Goal: Task Accomplishment & Management: Manage account settings

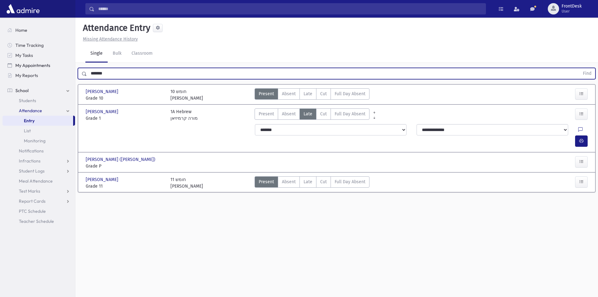
drag, startPoint x: 117, startPoint y: 78, endPoint x: 69, endPoint y: 70, distance: 48.4
click at [69, 70] on div "Search Results Students" at bounding box center [299, 155] width 598 height 311
type input "*****"
click at [579, 68] on button "Find" at bounding box center [587, 73] width 16 height 11
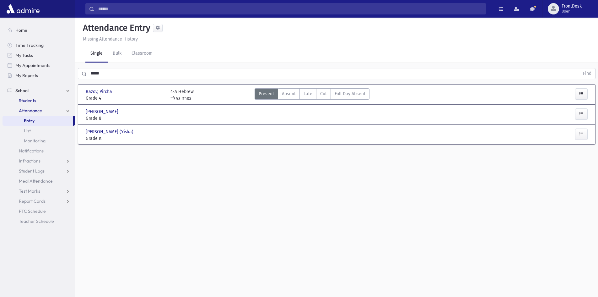
click at [36, 104] on link "Students" at bounding box center [39, 100] width 72 height 10
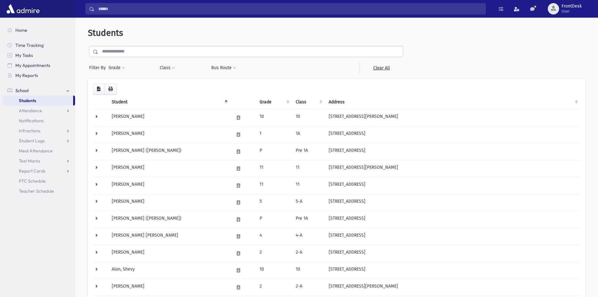
drag, startPoint x: 139, startPoint y: 51, endPoint x: 145, endPoint y: 56, distance: 8.2
click at [139, 51] on input "text" at bounding box center [250, 51] width 304 height 11
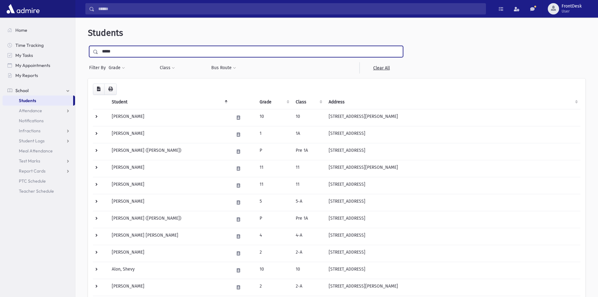
type input "*****"
click at [88, 46] on input "submit" at bounding box center [97, 50] width 18 height 8
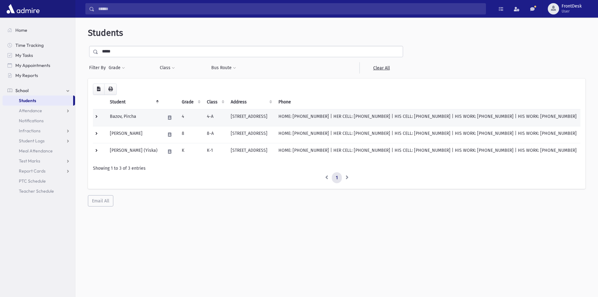
click at [96, 120] on td at bounding box center [99, 117] width 13 height 17
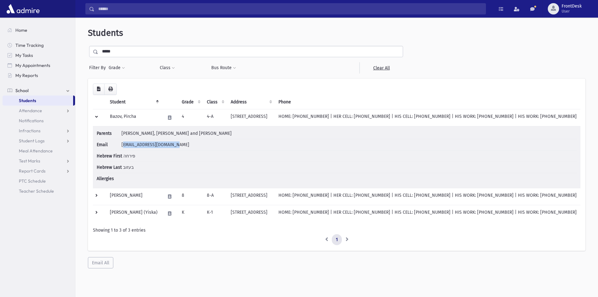
drag, startPoint x: 123, startPoint y: 145, endPoint x: 203, endPoint y: 149, distance: 80.4
click at [179, 146] on li "Email abazov@agudathisrael.org" at bounding box center [337, 144] width 480 height 11
click at [220, 160] on li "Hebrew First פירחה" at bounding box center [337, 155] width 480 height 11
drag, startPoint x: 120, startPoint y: 144, endPoint x: 192, endPoint y: 144, distance: 71.9
click at [192, 144] on li "Email abazov@agudathisrael.org" at bounding box center [337, 144] width 480 height 11
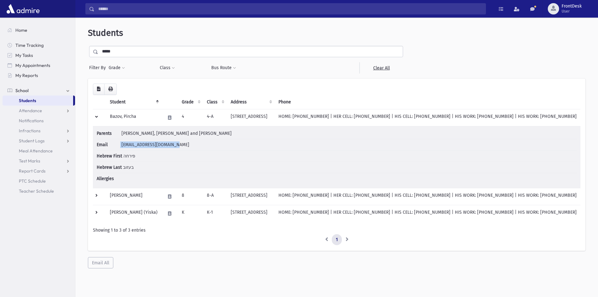
copy li "abazov@agudathisrael.org"
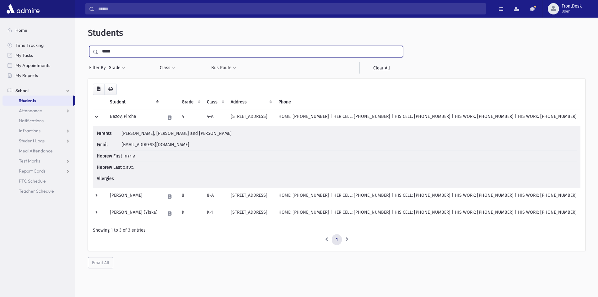
drag, startPoint x: 124, startPoint y: 54, endPoint x: 95, endPoint y: 54, distance: 28.6
click at [95, 54] on div "*****" at bounding box center [246, 51] width 314 height 11
type input "**********"
click at [88, 46] on input "submit" at bounding box center [97, 50] width 18 height 8
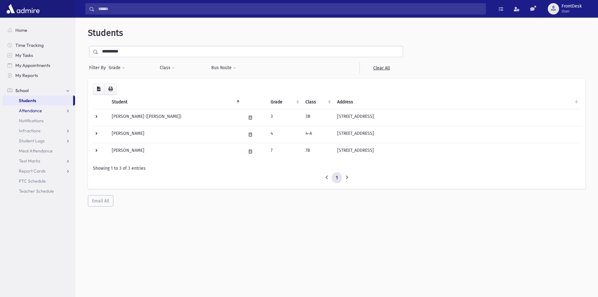
drag, startPoint x: 57, startPoint y: 113, endPoint x: 52, endPoint y: 126, distance: 14.7
click at [57, 113] on link "Attendance" at bounding box center [39, 110] width 72 height 10
click at [50, 130] on link "List" at bounding box center [39, 131] width 72 height 10
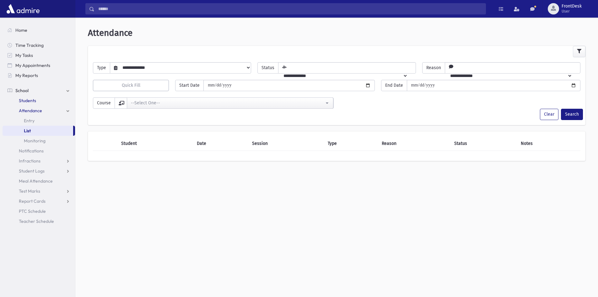
click at [36, 101] on link "Students" at bounding box center [39, 100] width 72 height 10
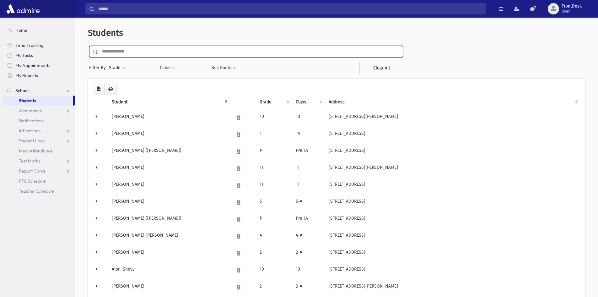
click at [131, 52] on input "text" at bounding box center [250, 51] width 304 height 11
type input "**********"
click at [88, 46] on input "submit" at bounding box center [97, 50] width 18 height 8
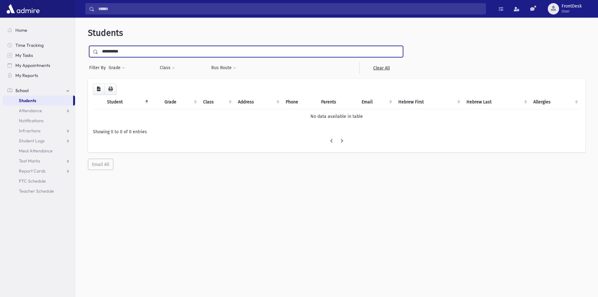
click at [131, 52] on input "**********" at bounding box center [250, 51] width 304 height 11
type input "**********"
click at [88, 46] on input "submit" at bounding box center [97, 50] width 18 height 8
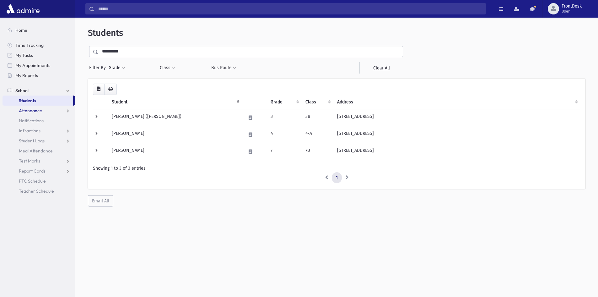
click at [65, 112] on link "Attendance" at bounding box center [39, 110] width 72 height 10
click at [37, 131] on link "List" at bounding box center [39, 131] width 72 height 10
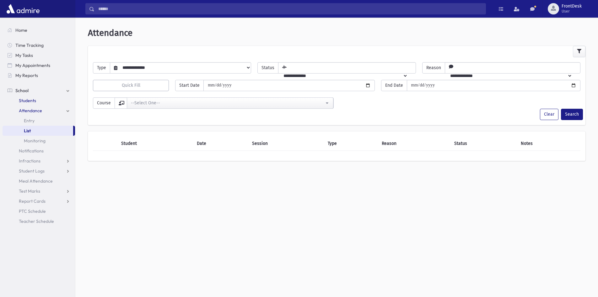
click at [41, 98] on link "Students" at bounding box center [39, 100] width 72 height 10
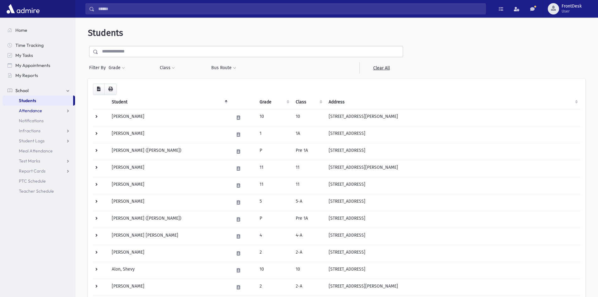
click at [35, 111] on span "Attendance" at bounding box center [30, 111] width 23 height 6
click at [41, 123] on link "Entry" at bounding box center [39, 120] width 72 height 10
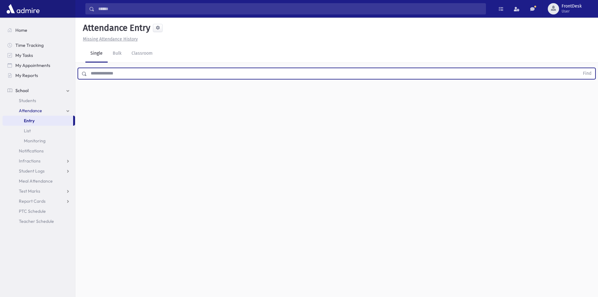
click at [102, 77] on input "text" at bounding box center [333, 73] width 492 height 11
type input "**********"
click at [579, 68] on button "Find" at bounding box center [587, 73] width 16 height 11
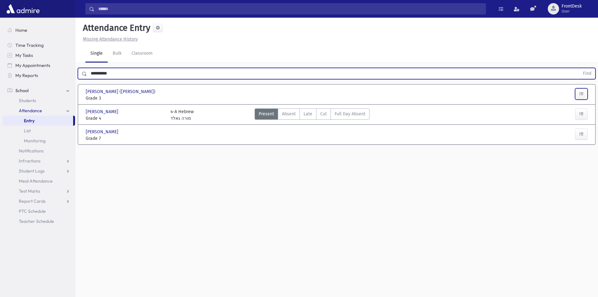
click at [585, 96] on button "button" at bounding box center [581, 93] width 13 height 11
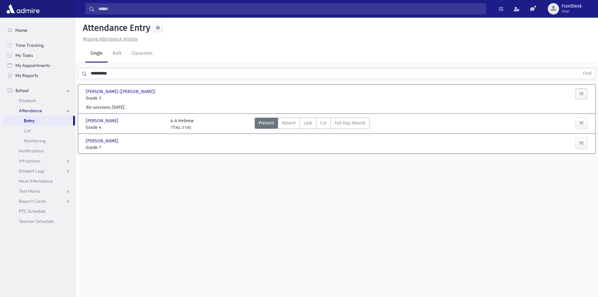
click at [32, 28] on link "Home" at bounding box center [39, 30] width 72 height 10
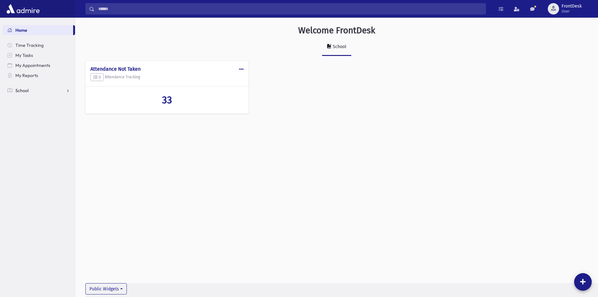
click at [38, 90] on link "School" at bounding box center [39, 90] width 72 height 10
click at [40, 114] on link "Attendance" at bounding box center [39, 110] width 72 height 10
click at [34, 131] on link "List" at bounding box center [39, 131] width 72 height 10
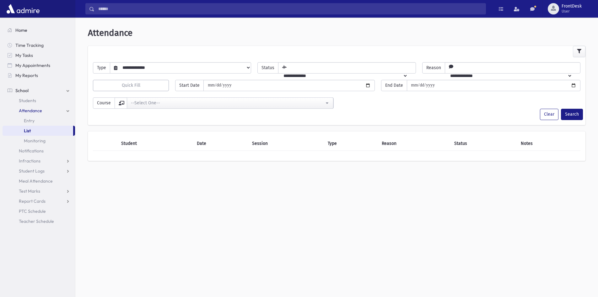
click at [41, 32] on link "Home" at bounding box center [39, 30] width 72 height 10
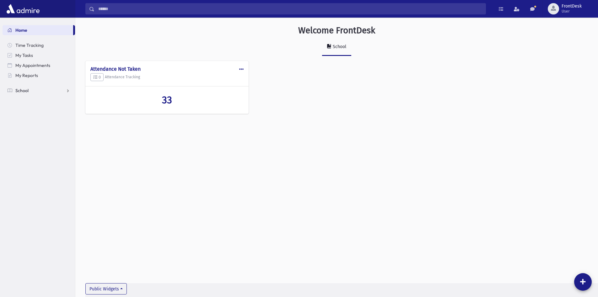
click at [47, 89] on link "School" at bounding box center [39, 90] width 72 height 10
click at [47, 120] on link "Notifications" at bounding box center [39, 120] width 72 height 10
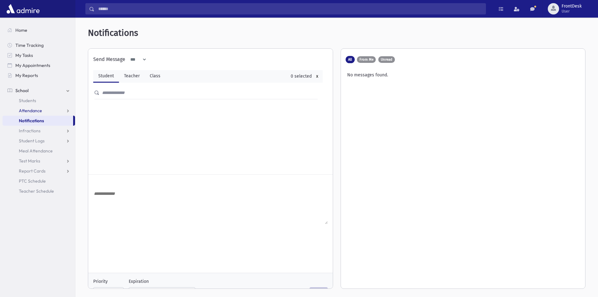
click at [48, 112] on link "Attendance" at bounding box center [39, 110] width 72 height 10
click at [52, 129] on link "List" at bounding box center [39, 131] width 72 height 10
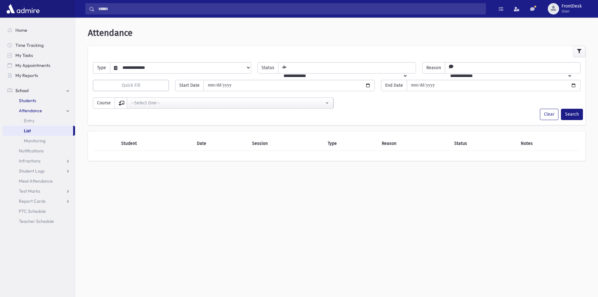
click at [44, 99] on link "Students" at bounding box center [39, 100] width 72 height 10
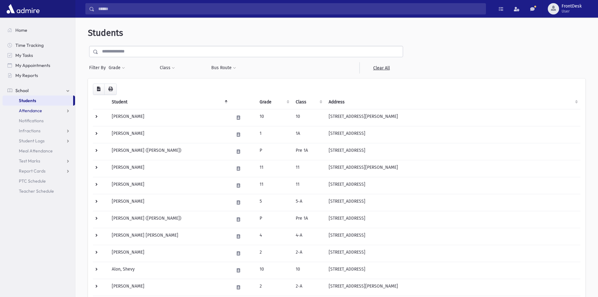
click at [42, 113] on link "Attendance" at bounding box center [39, 110] width 72 height 10
click at [41, 122] on link "Entry" at bounding box center [39, 120] width 72 height 10
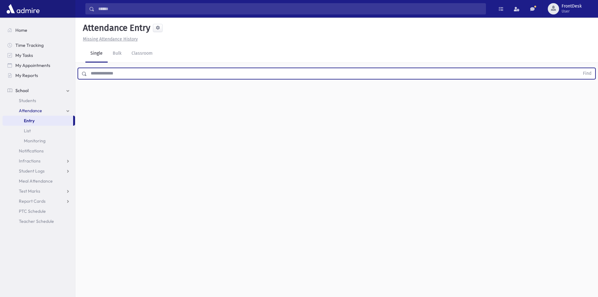
click at [119, 74] on input "text" at bounding box center [333, 73] width 492 height 11
type input "****"
click at [579, 68] on button "Find" at bounding box center [587, 73] width 16 height 11
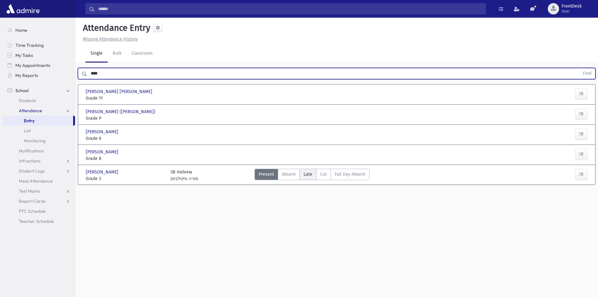
click at [310, 176] on span "Late" at bounding box center [307, 174] width 9 height 7
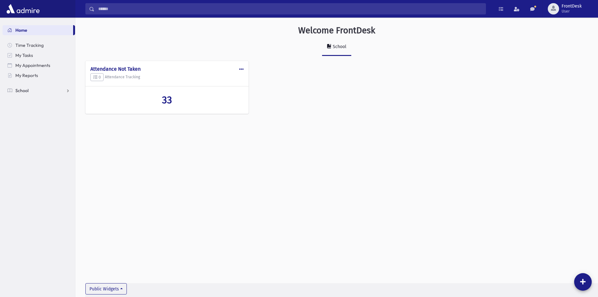
click at [20, 88] on span "School" at bounding box center [21, 91] width 13 height 6
click at [43, 112] on link "Attendance" at bounding box center [39, 110] width 72 height 10
drag, startPoint x: 43, startPoint y: 126, endPoint x: 49, endPoint y: 121, distance: 7.8
click at [43, 126] on link "List" at bounding box center [39, 131] width 72 height 10
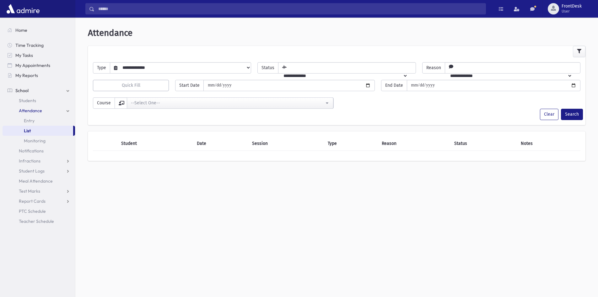
drag, startPoint x: 125, startPoint y: 65, endPoint x: 108, endPoint y: 64, distance: 16.9
click at [125, 65] on select "**********" at bounding box center [183, 67] width 133 height 11
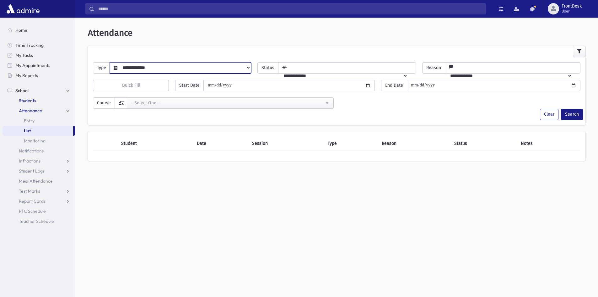
drag, startPoint x: 37, startPoint y: 100, endPoint x: 84, endPoint y: 74, distance: 53.8
click at [36, 100] on link "Students" at bounding box center [39, 100] width 72 height 10
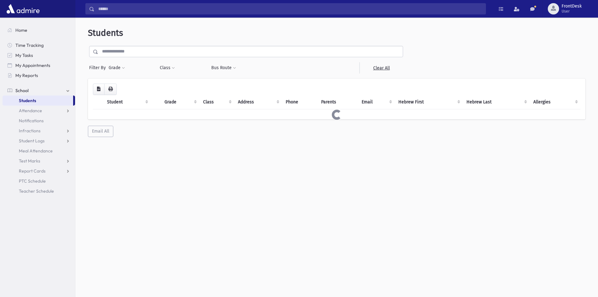
drag, startPoint x: 146, startPoint y: 55, endPoint x: 148, endPoint y: 51, distance: 4.7
click at [146, 55] on input "text" at bounding box center [250, 51] width 304 height 11
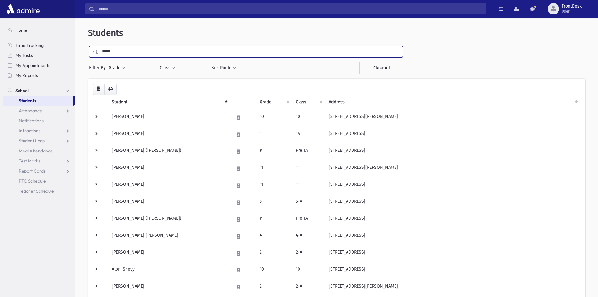
type input "*****"
click at [88, 46] on input "submit" at bounding box center [97, 50] width 18 height 8
